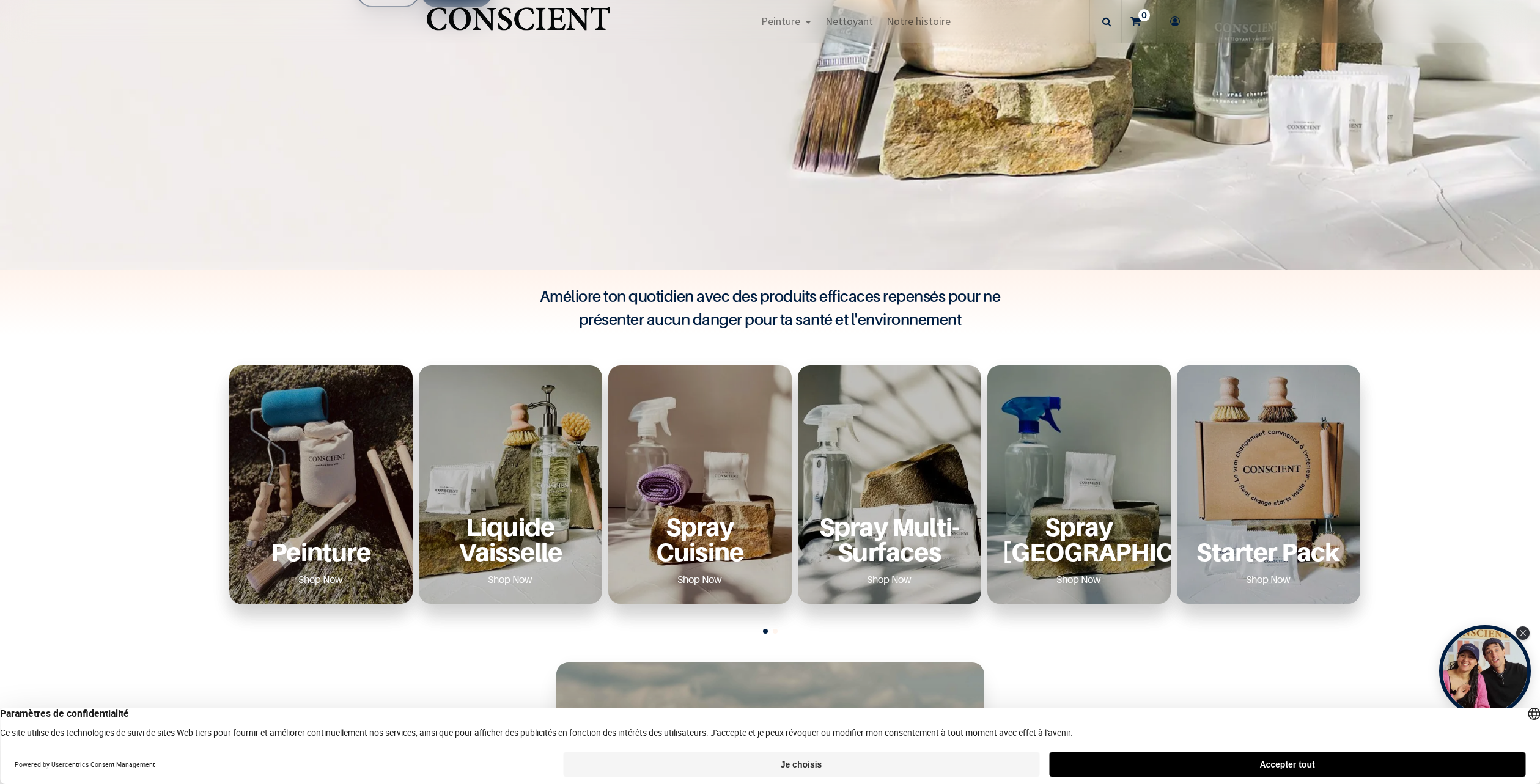
scroll to position [733, 0]
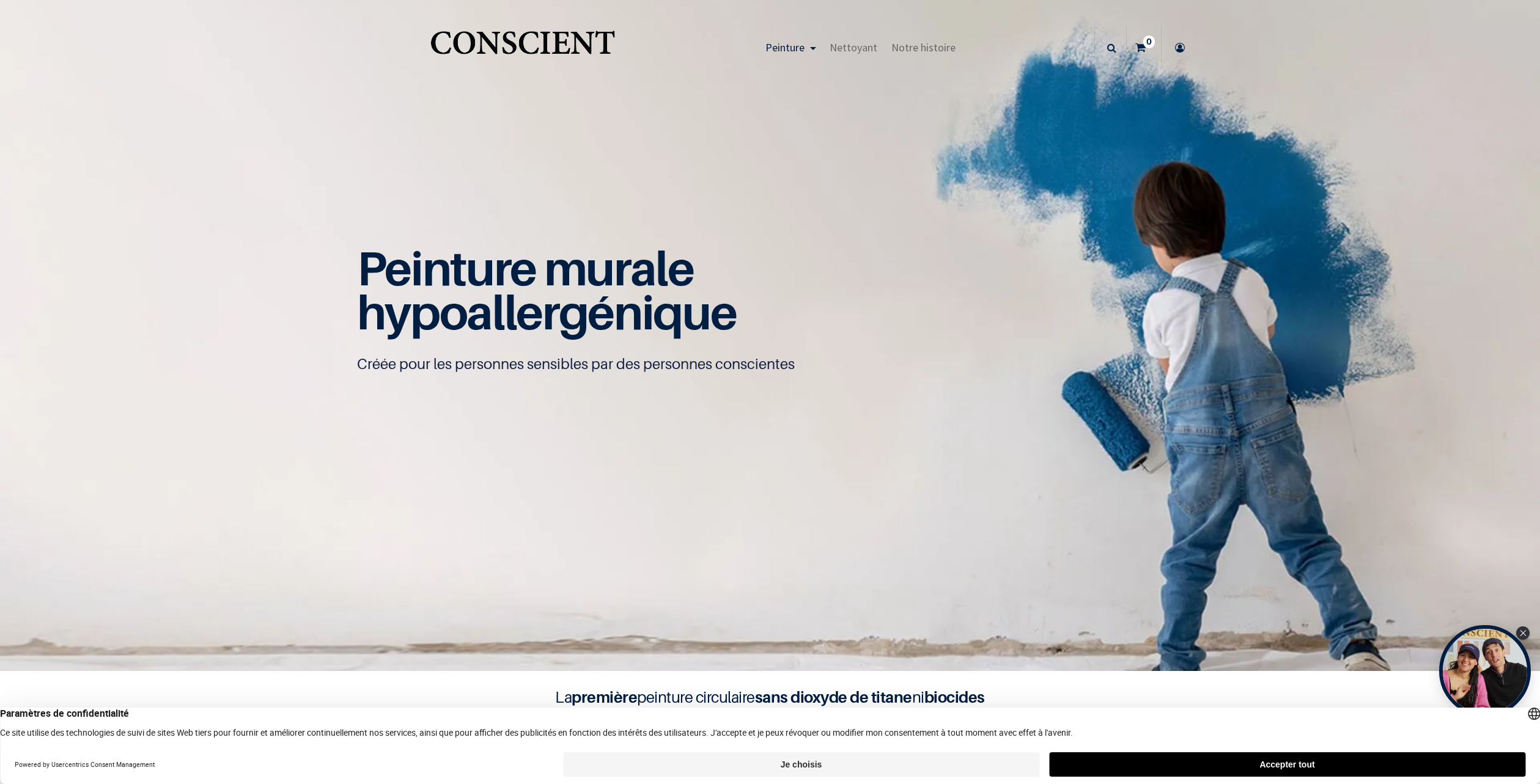
scroll to position [1, 0]
click at [1067, 761] on button "Accepter tout" at bounding box center [1287, 764] width 477 height 24
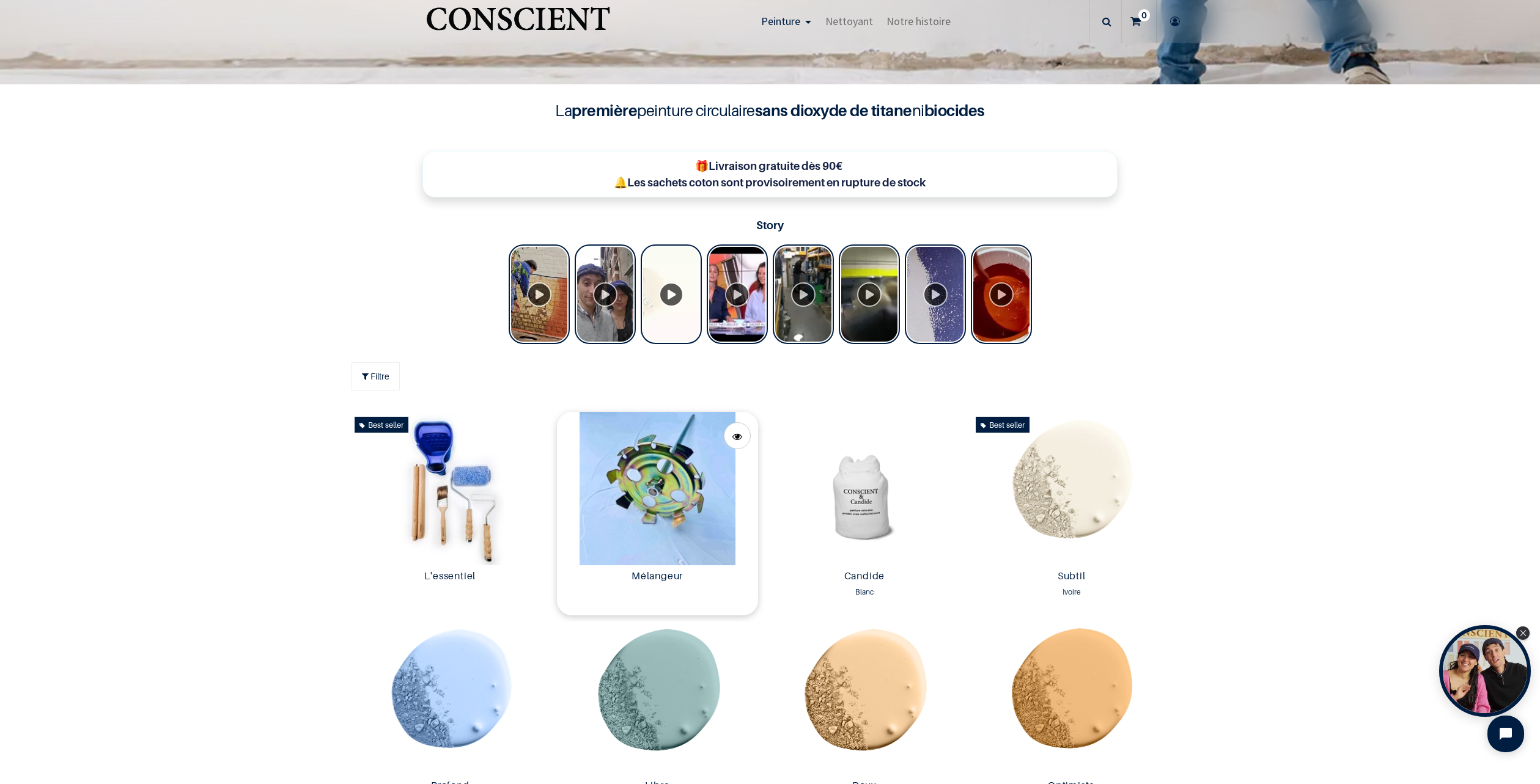
scroll to position [734, 0]
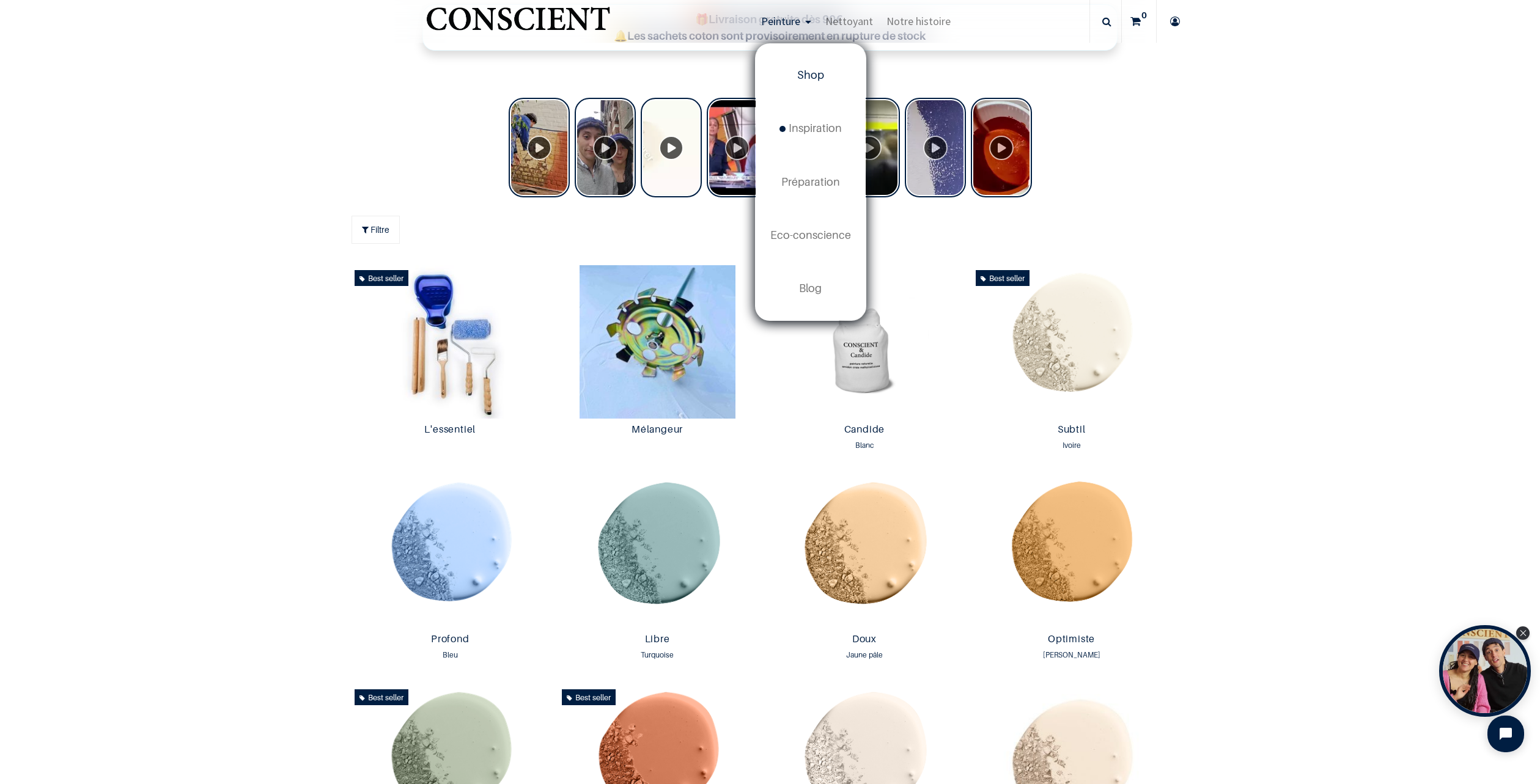
click at [790, 12] on link "Peinture" at bounding box center [787, 21] width 64 height 43
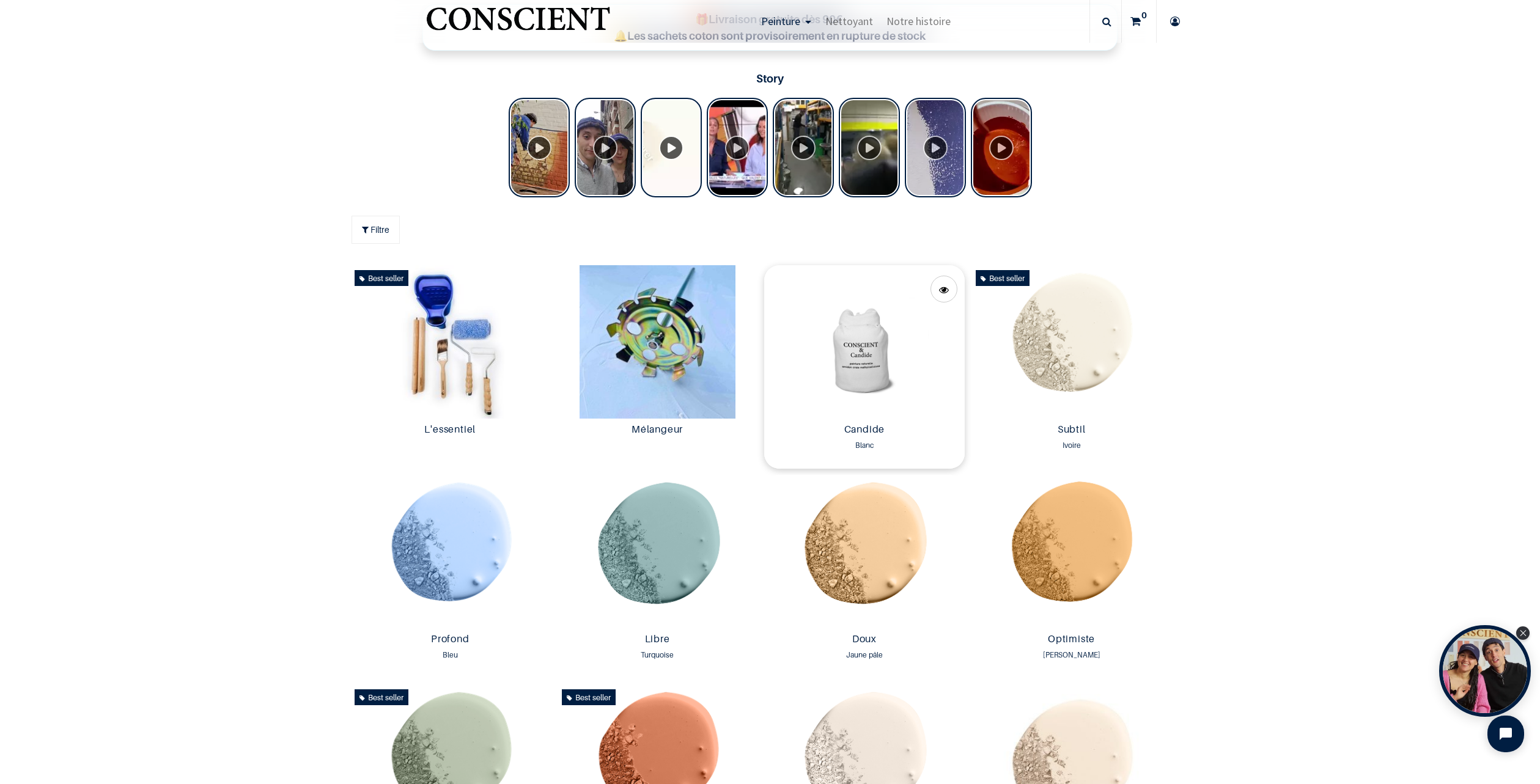
click at [874, 384] on img at bounding box center [865, 342] width 201 height 153
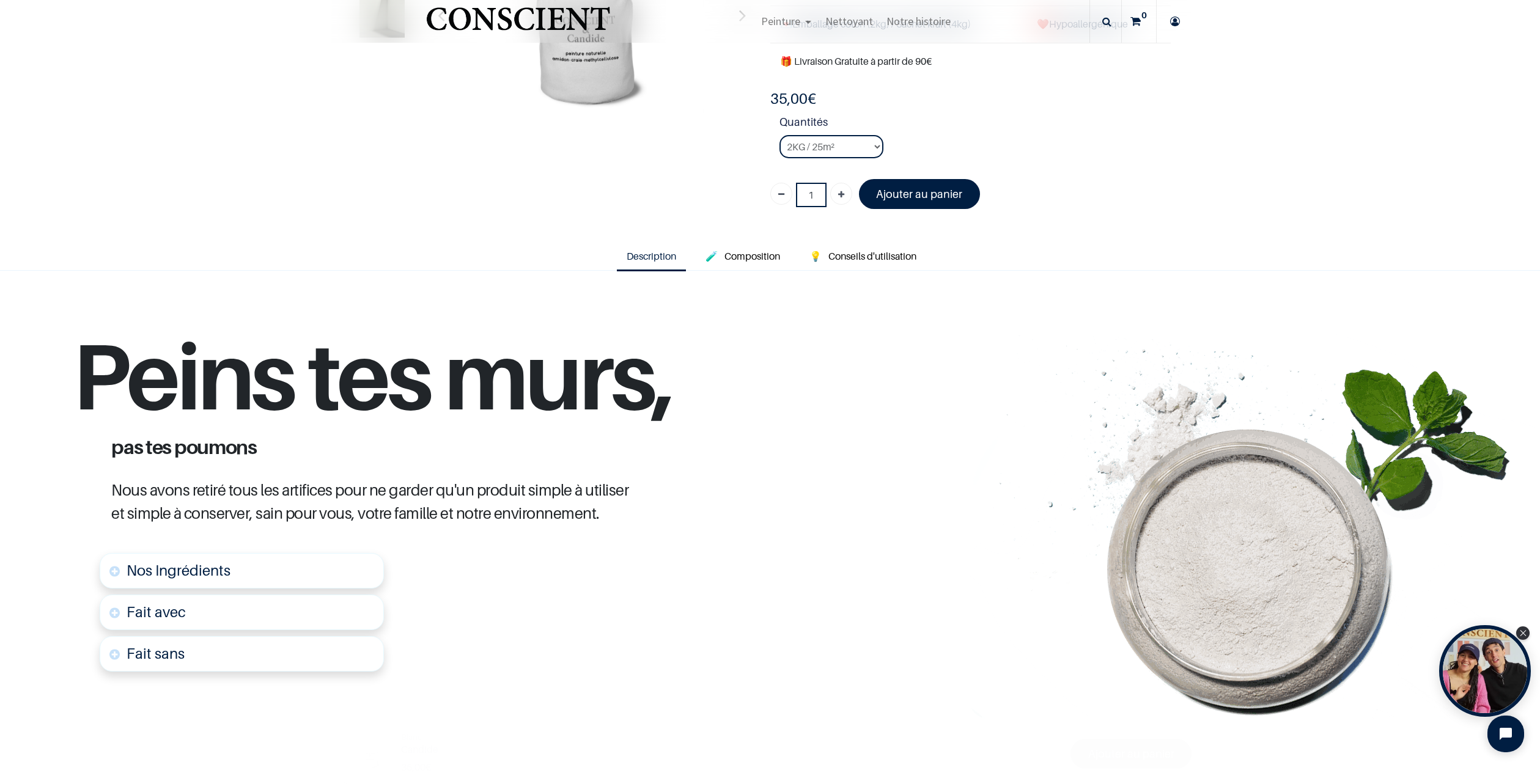
scroll to position [367, 0]
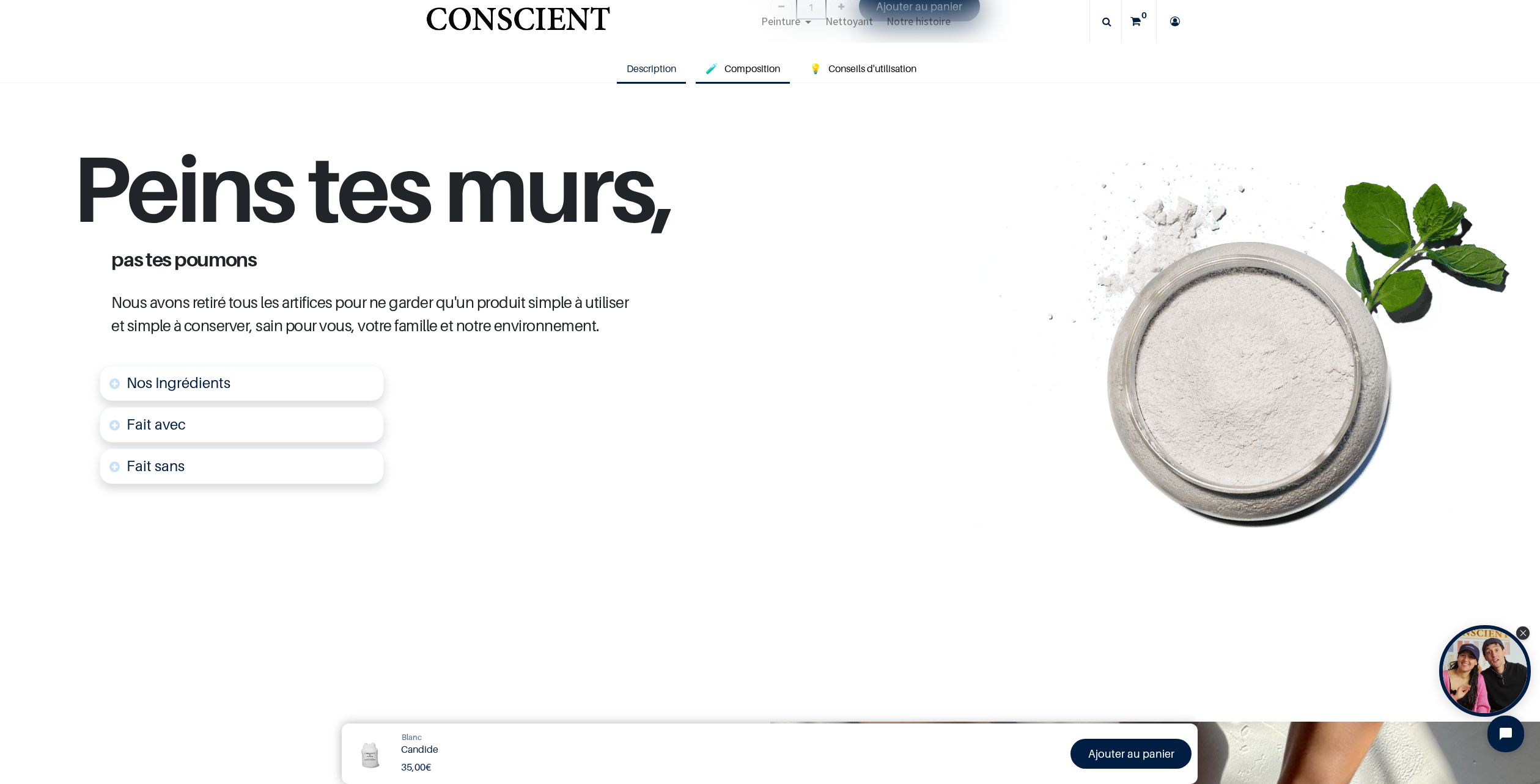
click at [742, 68] on span "Composition" at bounding box center [753, 68] width 56 height 12
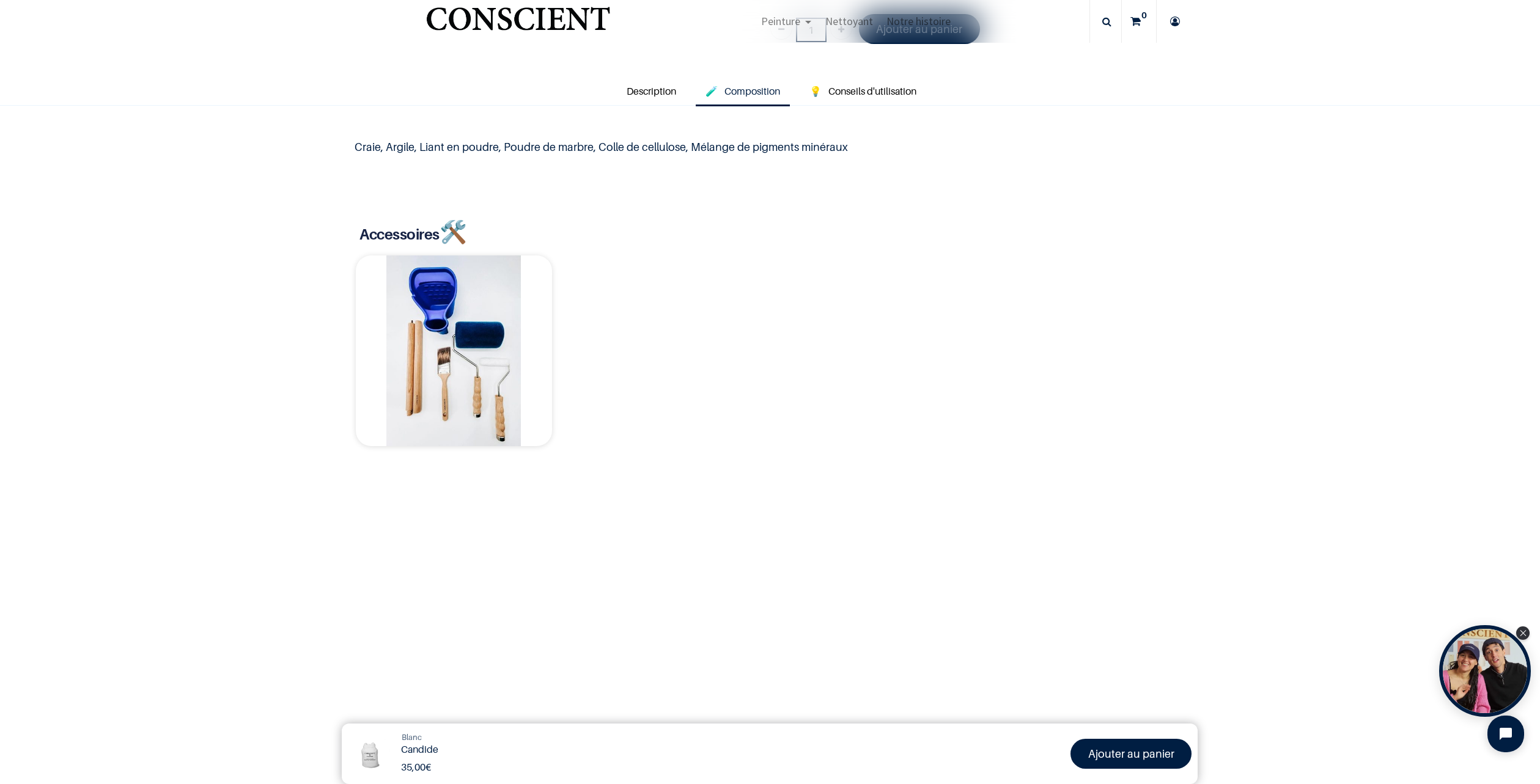
scroll to position [244, 0]
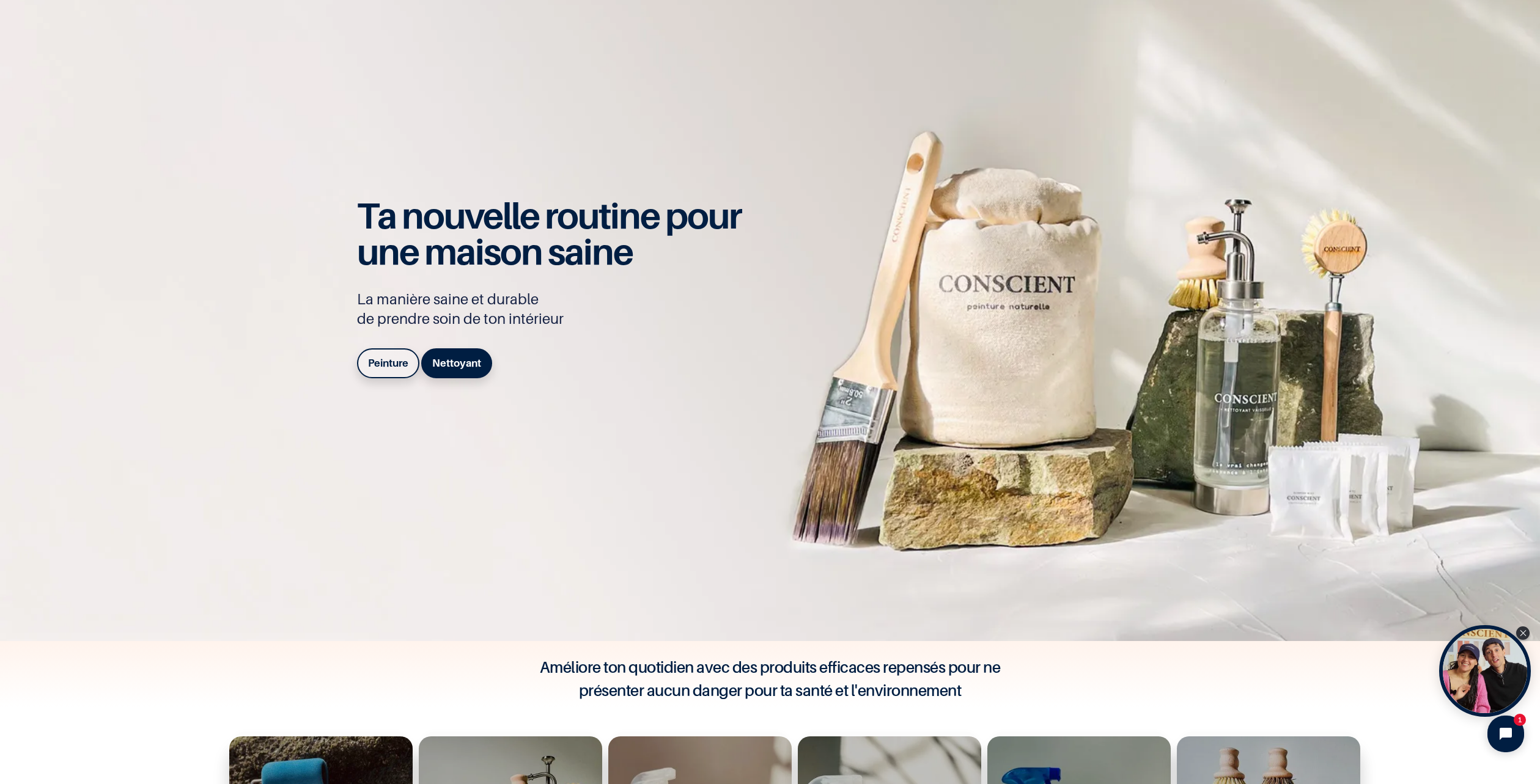
scroll to position [305, 0]
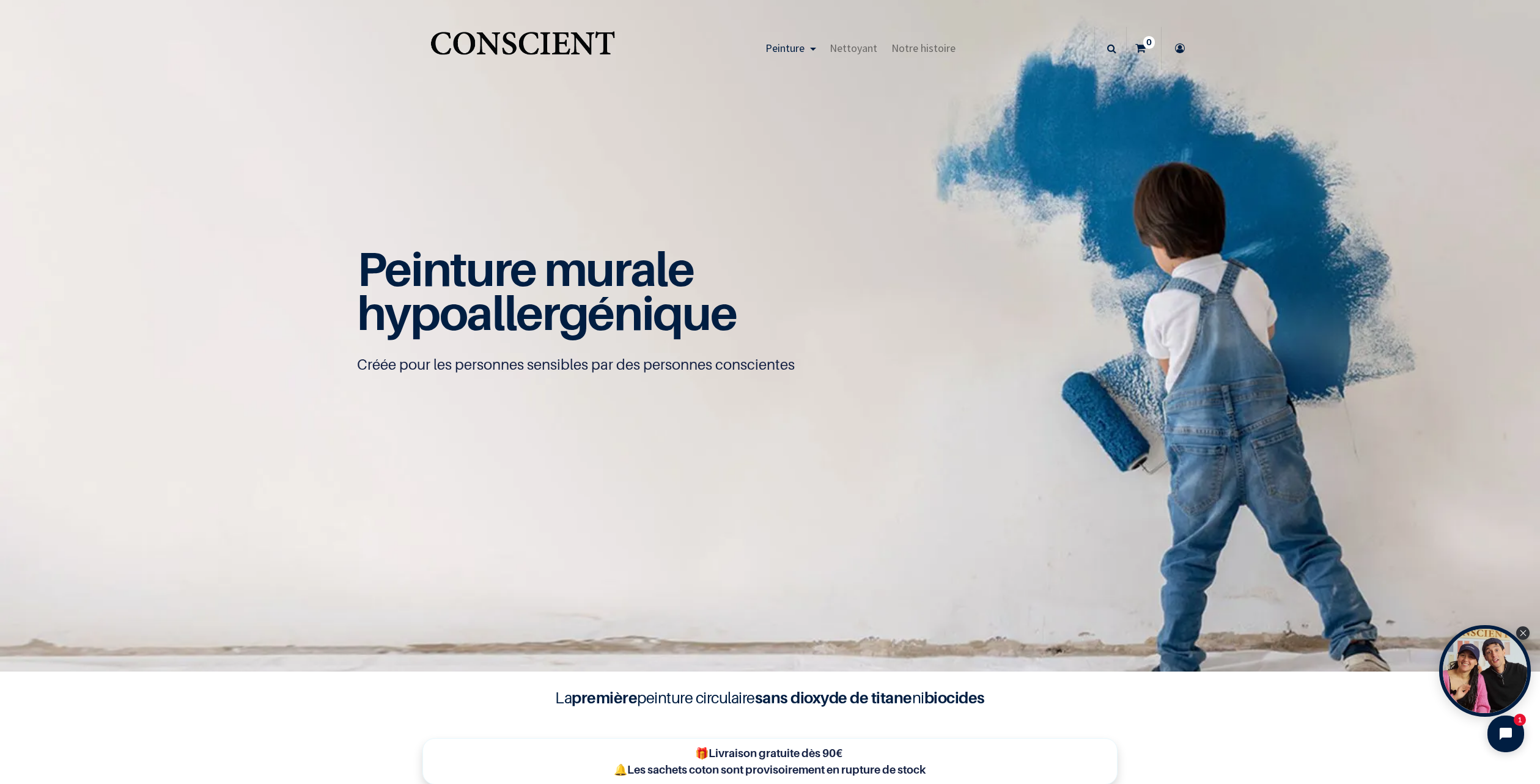
scroll to position [1, 0]
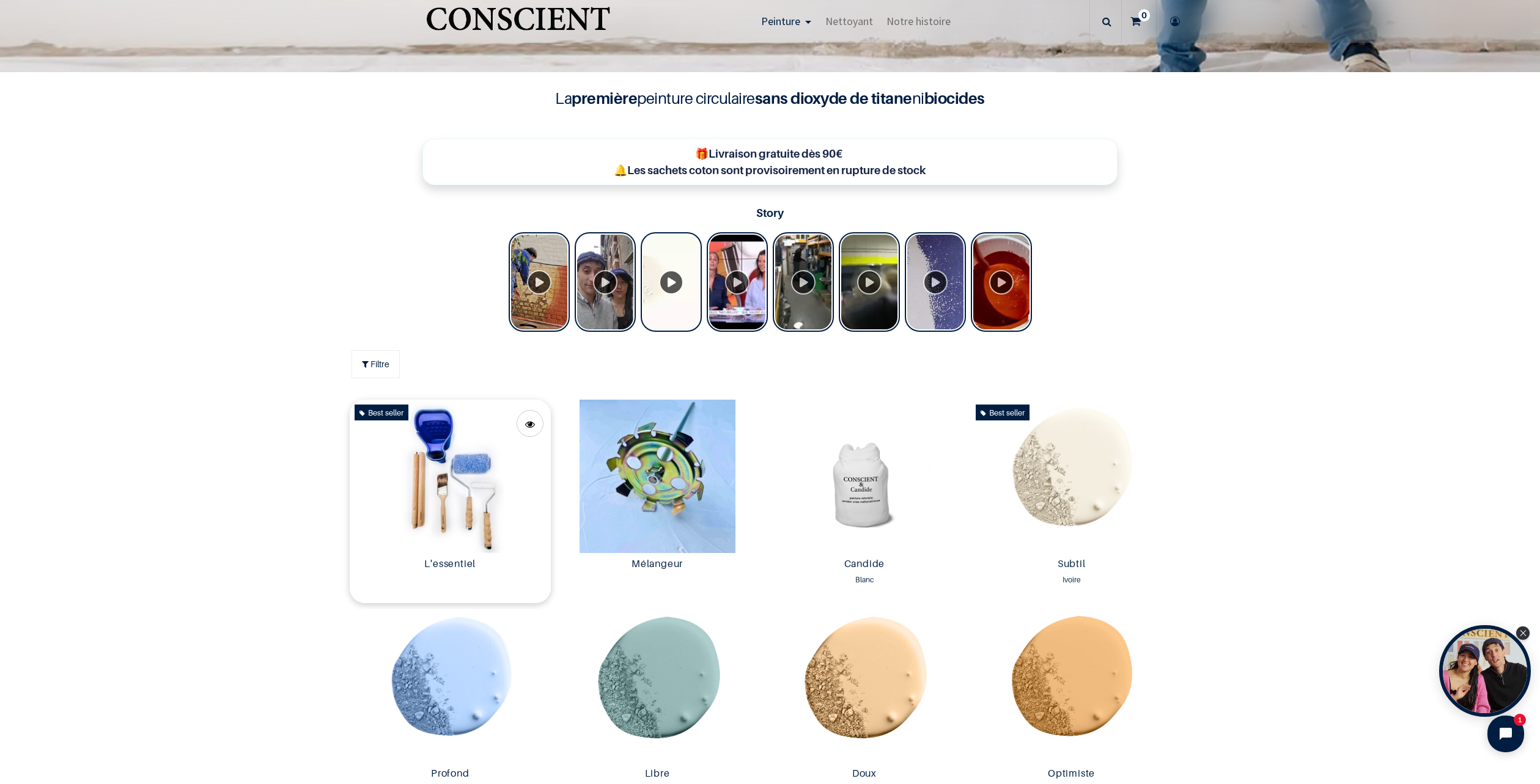
scroll to position [857, 0]
